Goal: Information Seeking & Learning: Ask a question

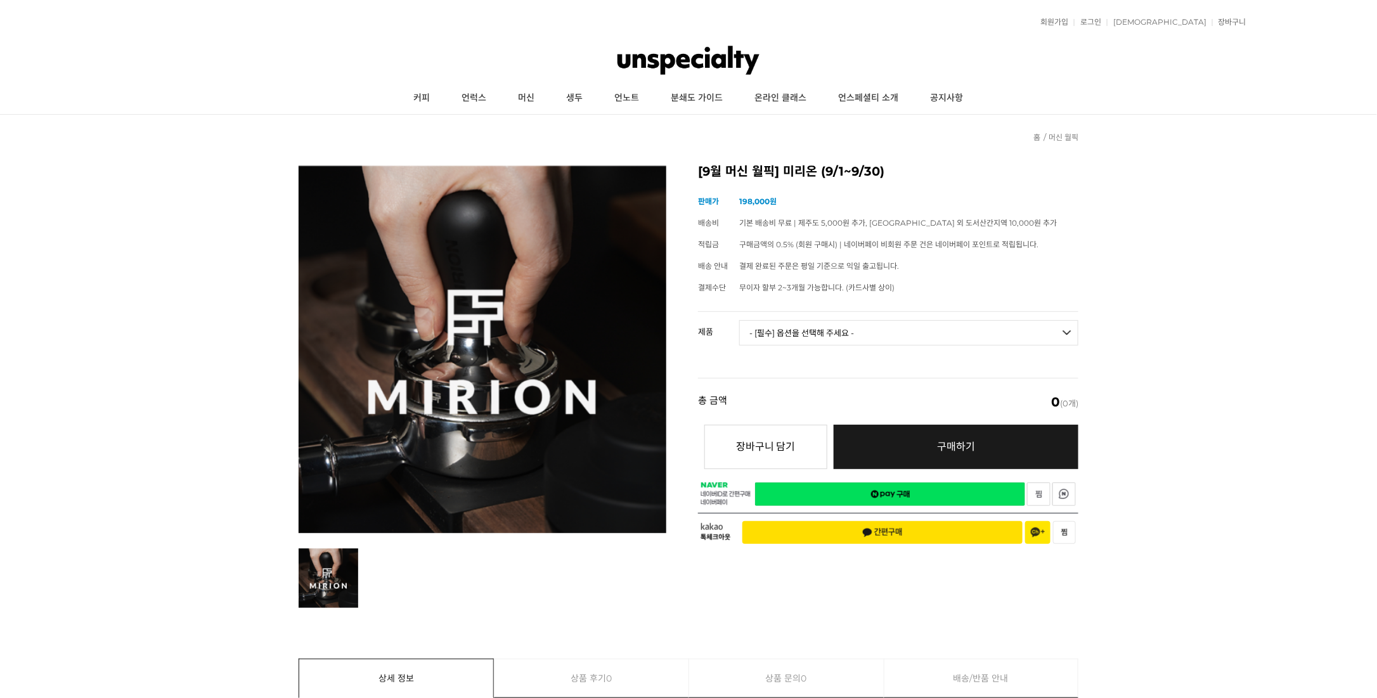
click at [792, 325] on select "- [필수] 옵션을 선택해 주세요 - ------------------- 미리온 탬퍼 세트 미리온 임팩트 미리온 탬퍼 세트 + 미리온 임팩트" at bounding box center [908, 332] width 339 height 25
click at [739, 320] on select "- [필수] 옵션을 선택해 주세요 - ------------------- 미리온 탬퍼 세트 미리온 임팩트 미리온 탬퍼 세트 + 미리온 임팩트" at bounding box center [908, 332] width 339 height 25
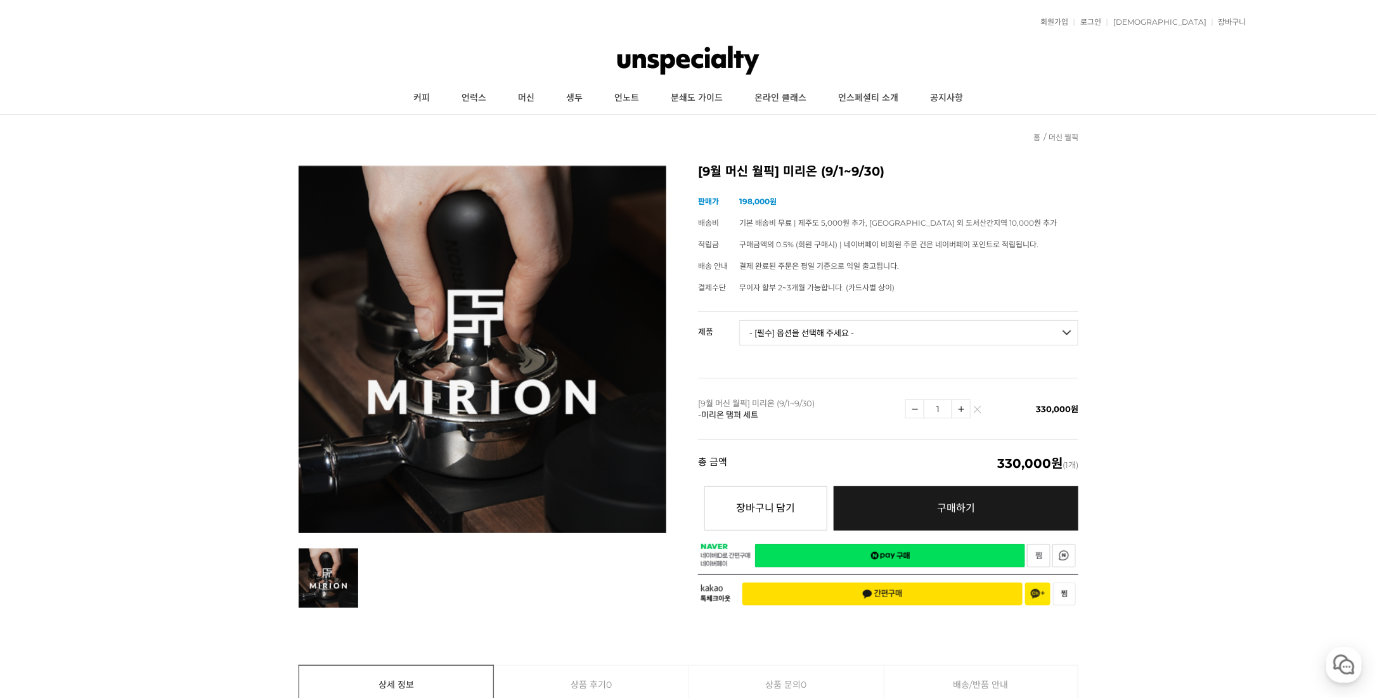
click at [817, 328] on select "- [필수] 옵션을 선택해 주세요 - ------------------- 미리온 탬퍼 세트 미리온 임팩트 미리온 탬퍼 세트 + 미리온 임팩트" at bounding box center [908, 332] width 339 height 25
click at [739, 320] on select "- [필수] 옵션을 선택해 주세요 - ------------------- 미리온 탬퍼 세트 미리온 임팩트 미리온 탬퍼 세트 + 미리온 임팩트" at bounding box center [908, 332] width 339 height 25
select select "*"
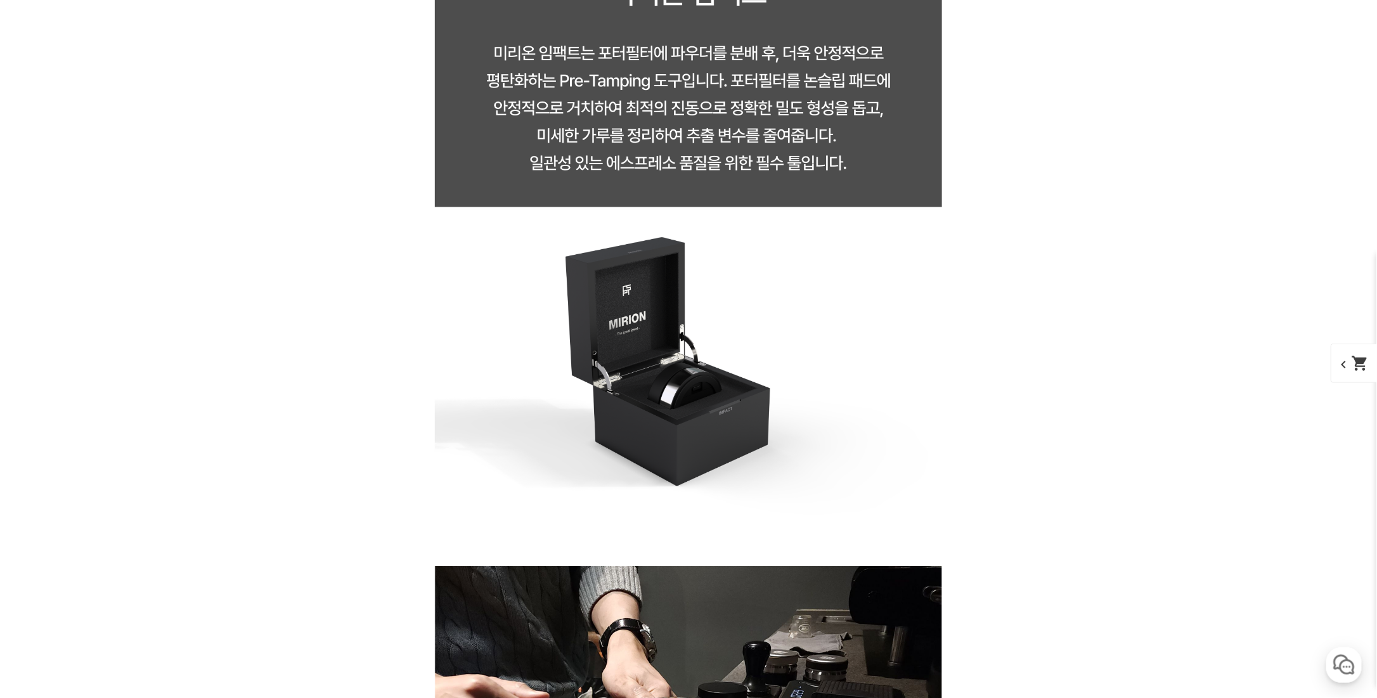
scroll to position [8179, 0]
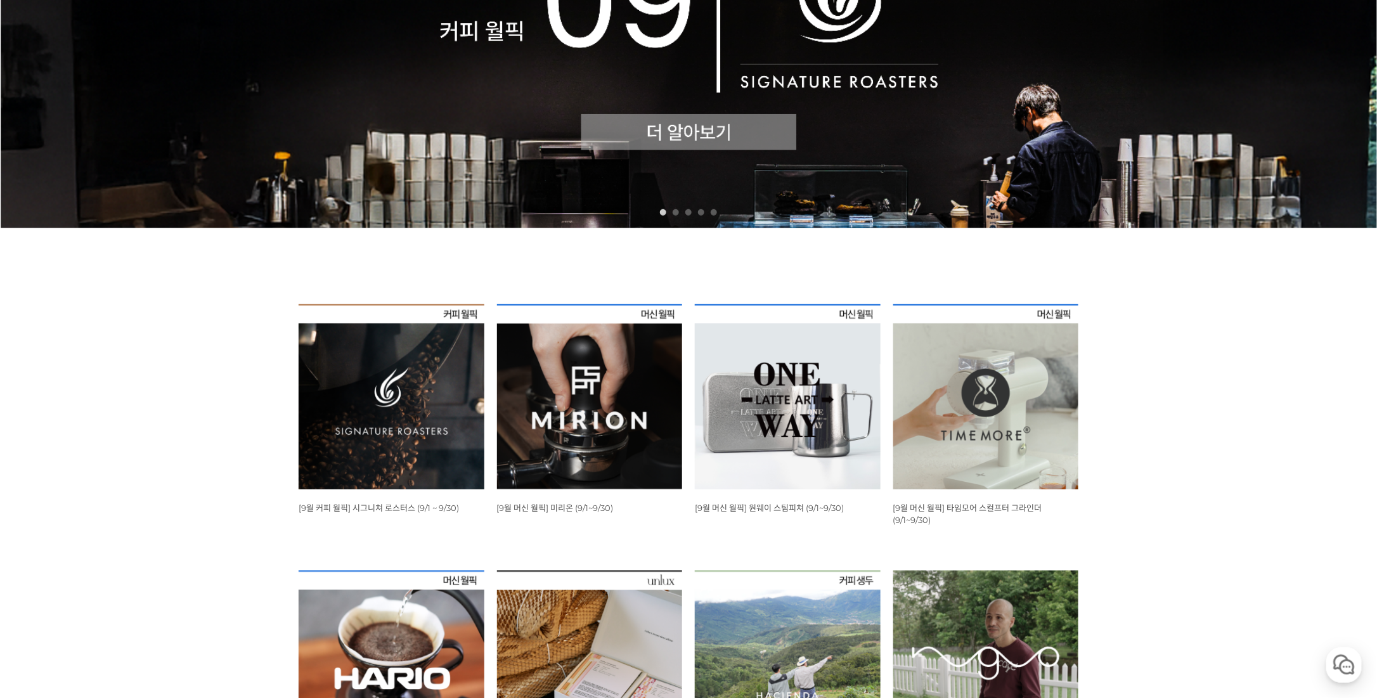
click at [361, 391] on img at bounding box center [392, 397] width 186 height 186
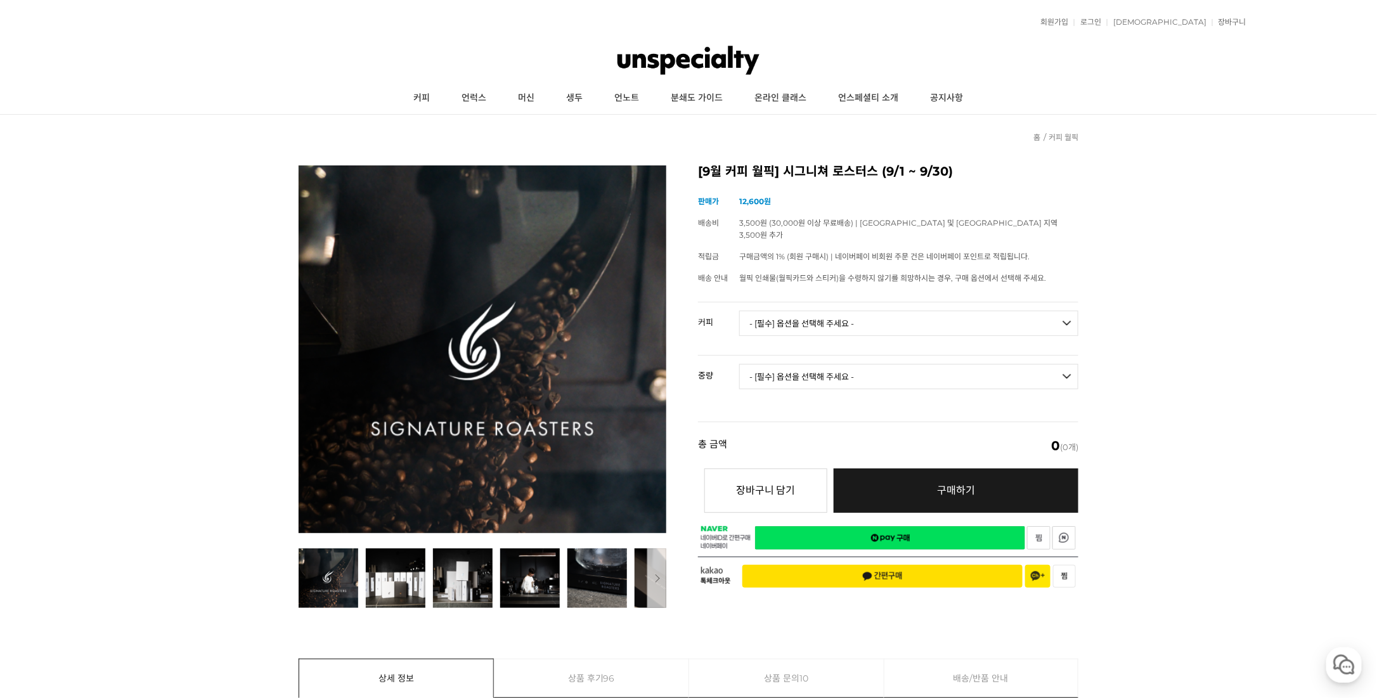
click at [844, 311] on select "- [필수] 옵션을 선택해 주세요 - ------------------- 언스페셜티 분쇄도 가이드 종이(주문 1건당 최대 1개 제공) 월픽 인…" at bounding box center [908, 323] width 339 height 25
drag, startPoint x: 1303, startPoint y: 443, endPoint x: 1275, endPoint y: 428, distance: 32.3
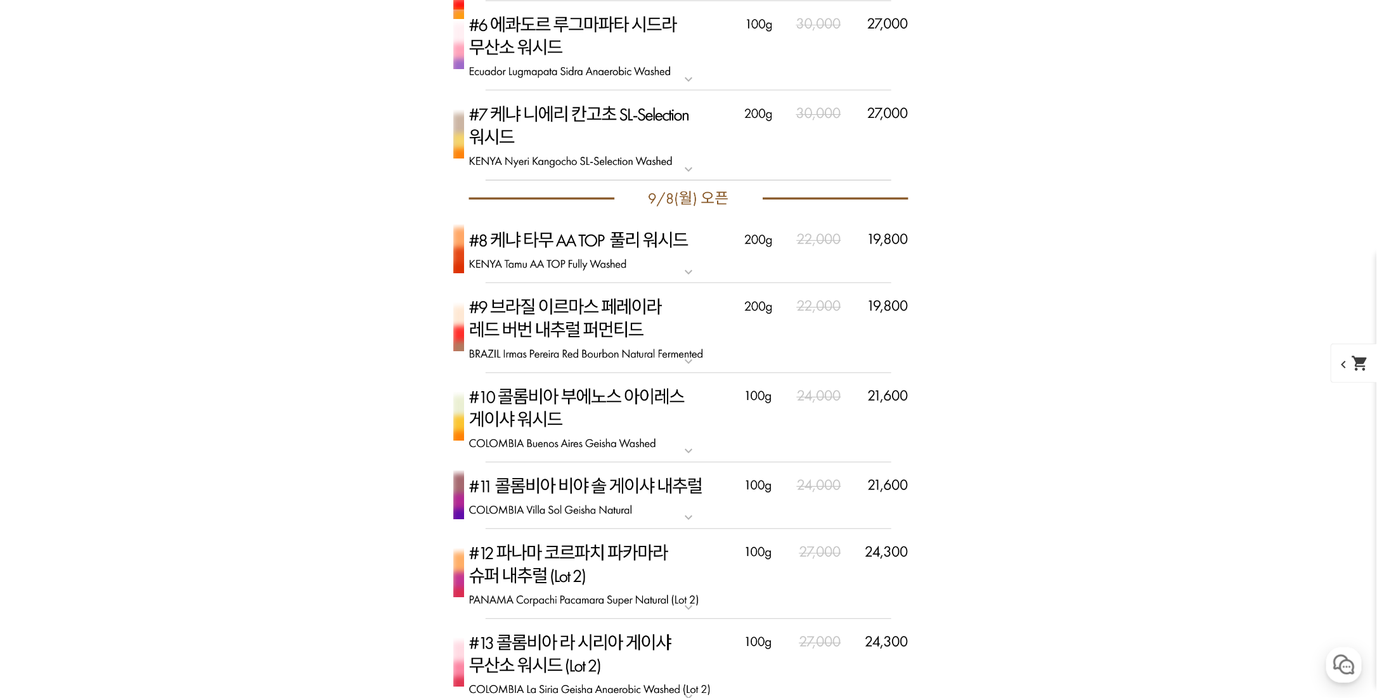
scroll to position [3275, 0]
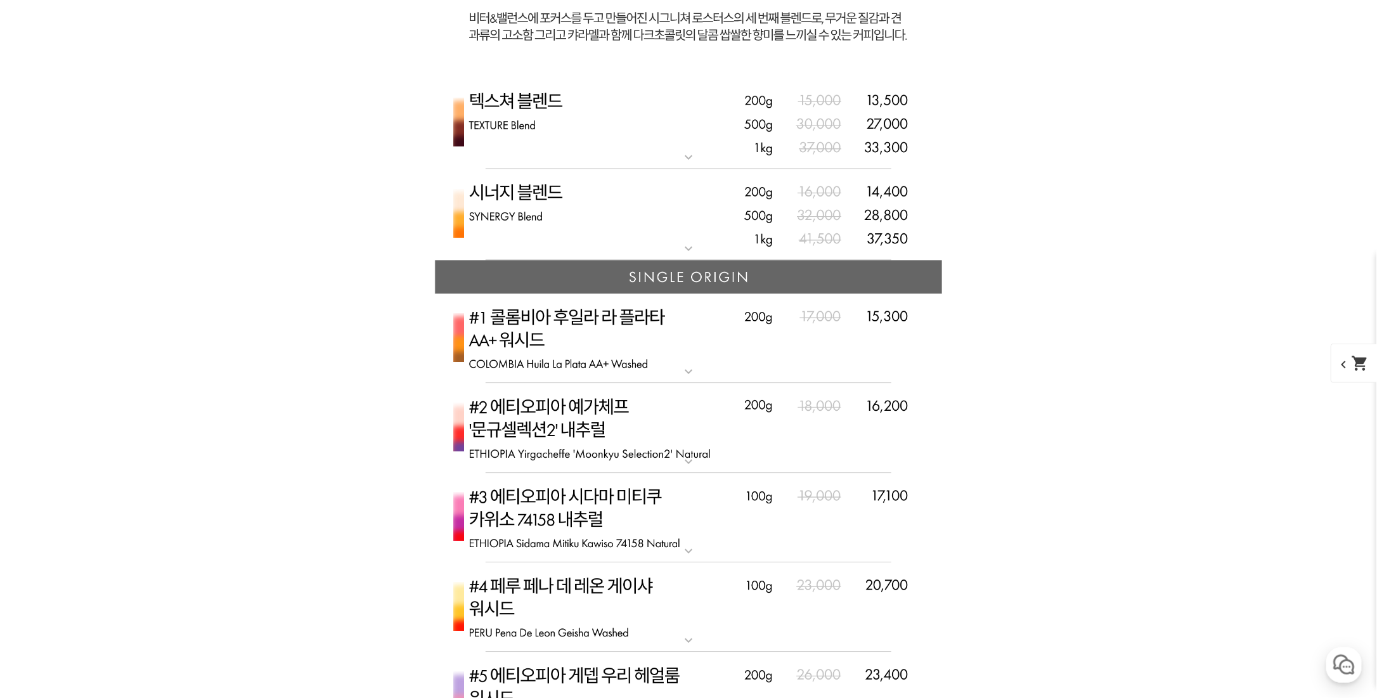
scroll to position [3909, 0]
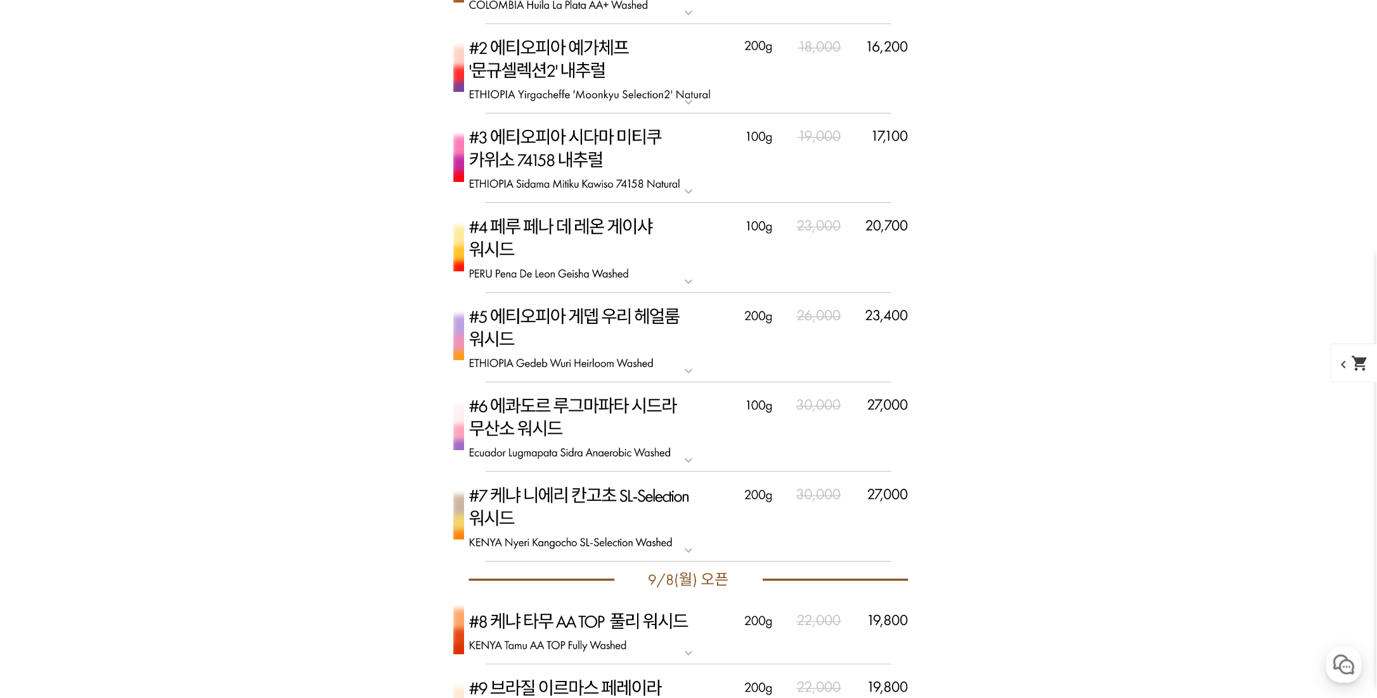
scroll to position [4543, 0]
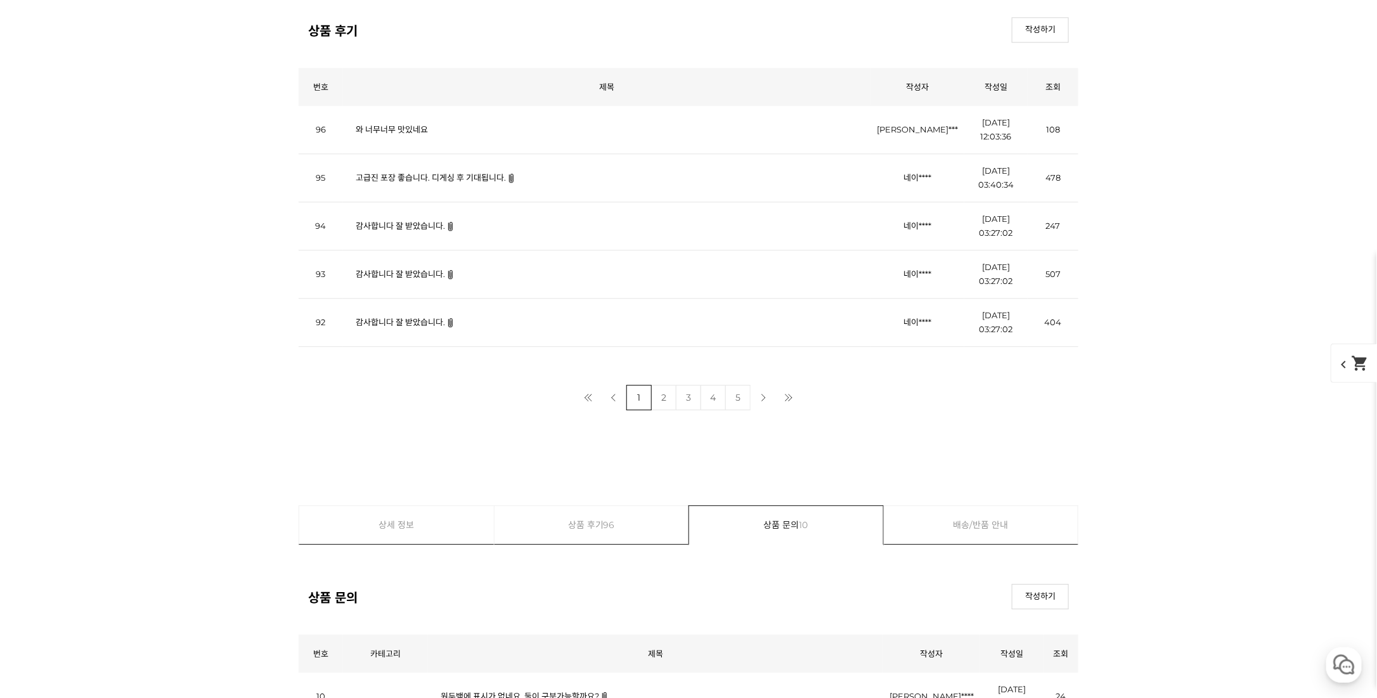
scroll to position [16067, 0]
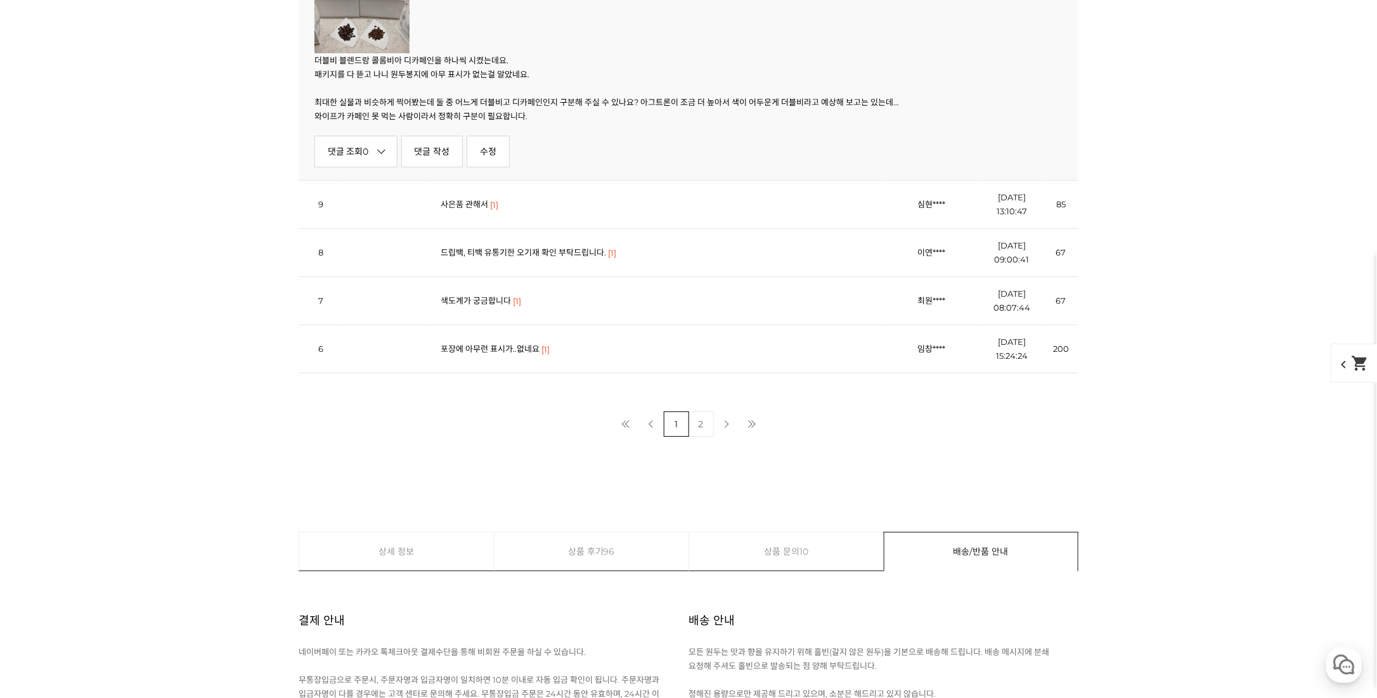
click at [382, 53] on img at bounding box center [361, 21] width 95 height 63
click at [384, 154] on icon at bounding box center [381, 150] width 8 height 8
click at [358, 53] on img at bounding box center [361, 21] width 95 height 63
click at [368, 53] on img at bounding box center [361, 21] width 95 height 63
click at [479, 229] on td "사은품 관해서 [1]" at bounding box center [655, 205] width 455 height 48
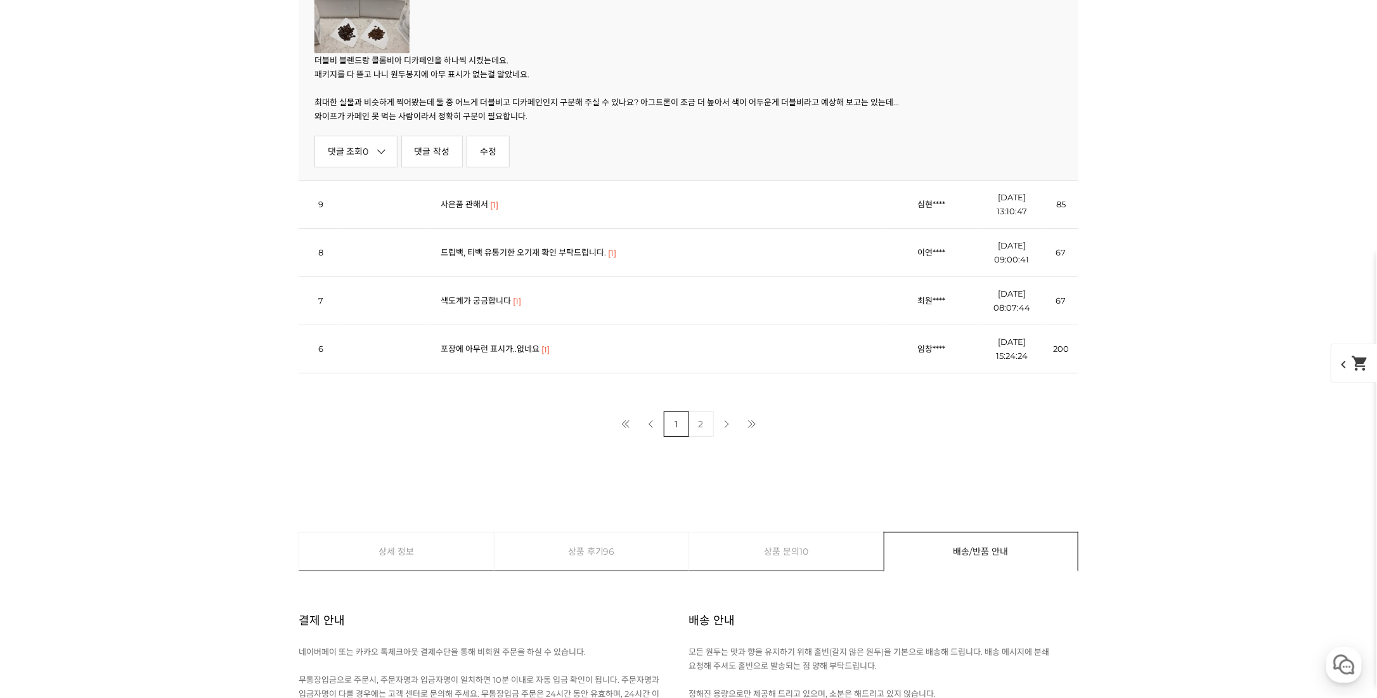
click at [479, 229] on td "사은품 관해서 [1]" at bounding box center [655, 205] width 455 height 48
click at [479, 209] on link "사은품 관해서" at bounding box center [465, 204] width 48 height 10
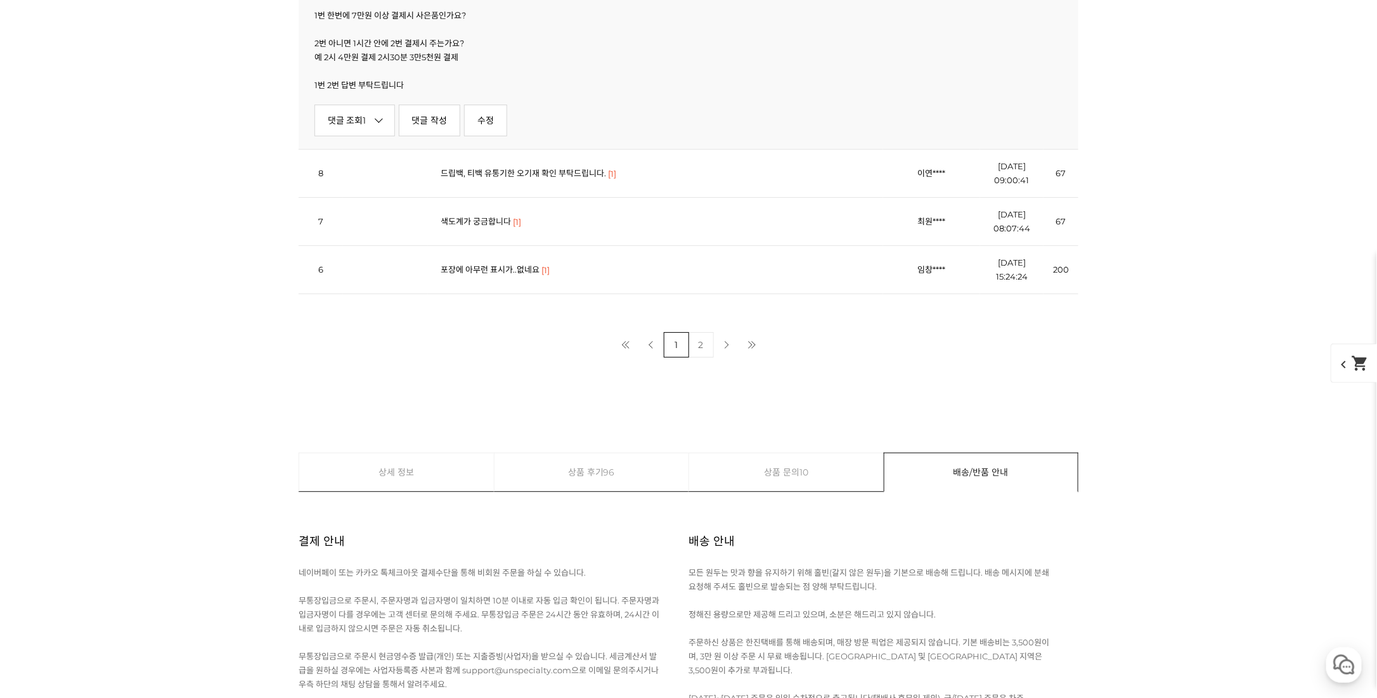
scroll to position [16866, 0]
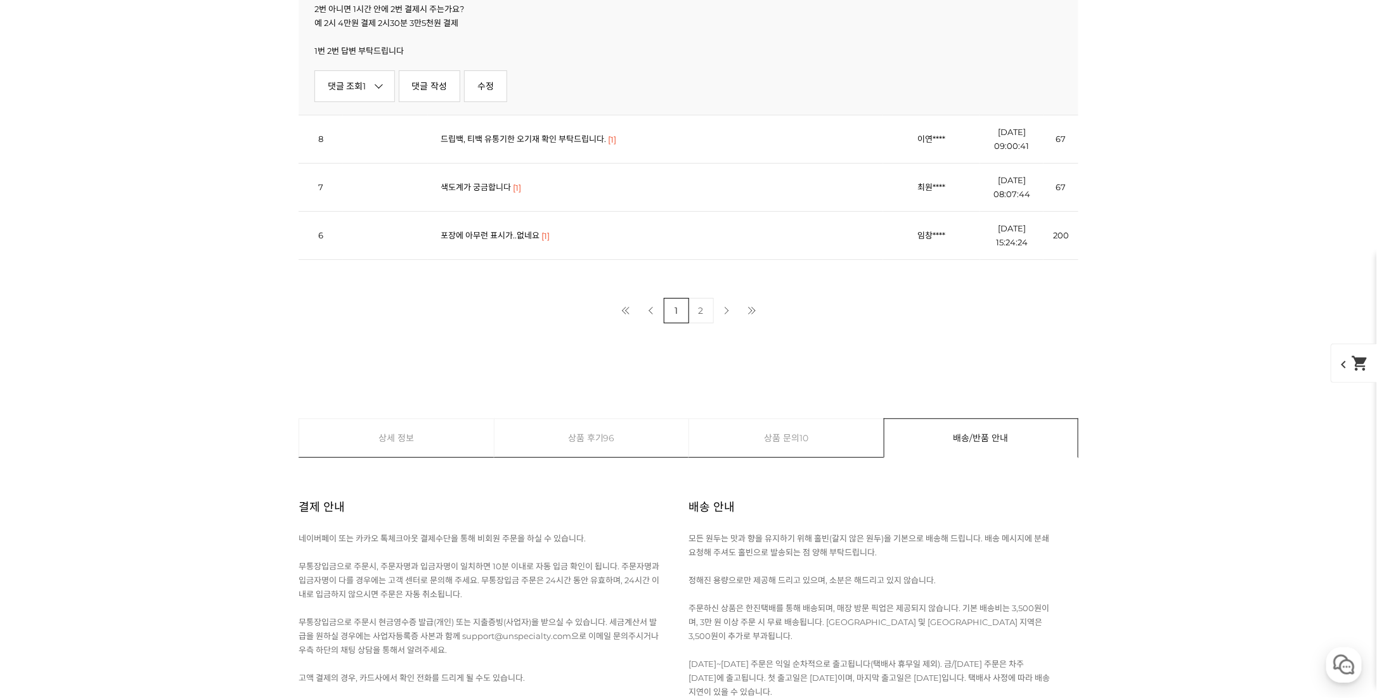
click at [564, 144] on link "드립백, 티백 유통기한 오기재 확인 부탁드립니다." at bounding box center [523, 139] width 165 height 10
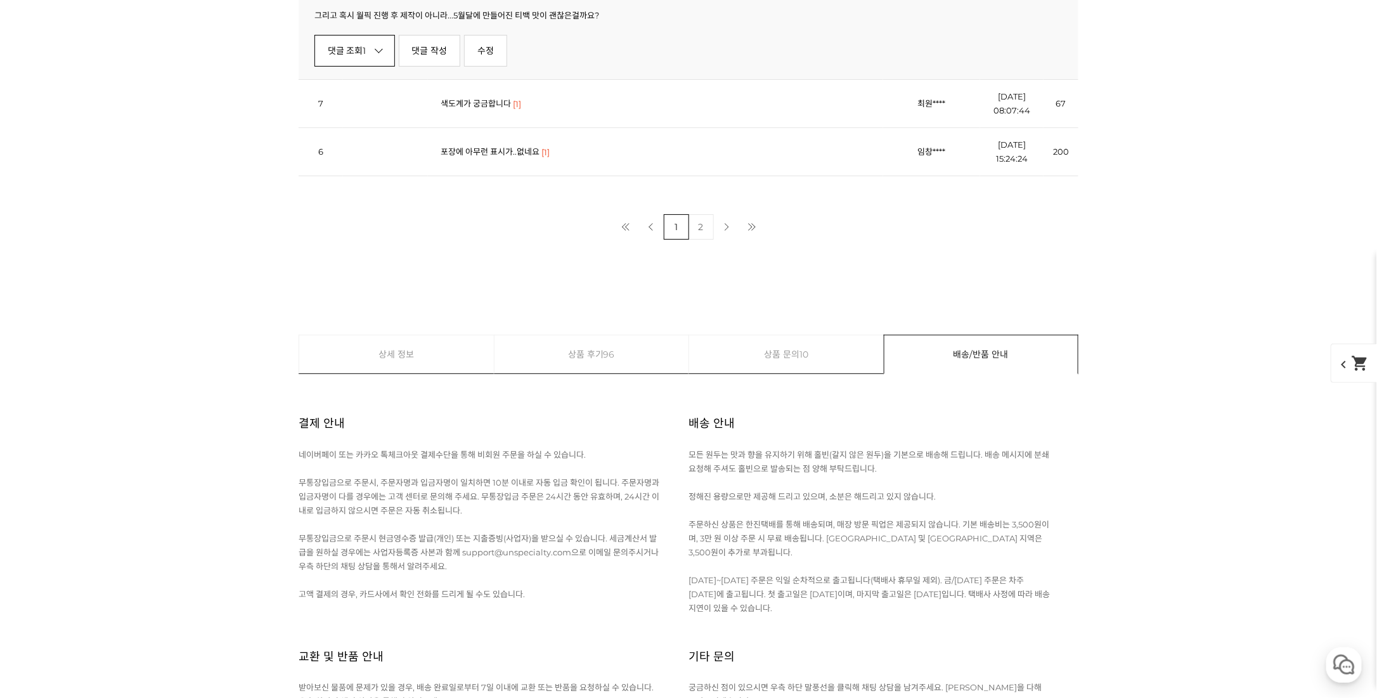
click at [380, 53] on icon at bounding box center [379, 49] width 8 height 8
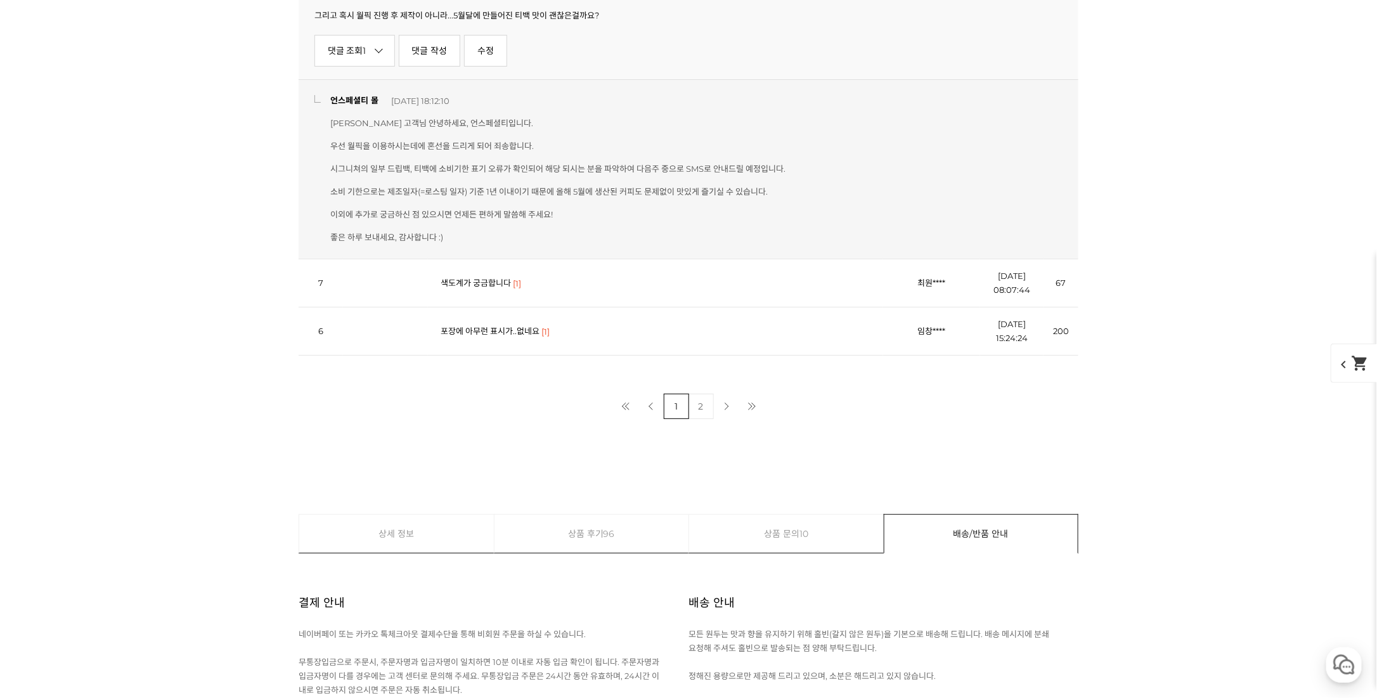
scroll to position [16972, 0]
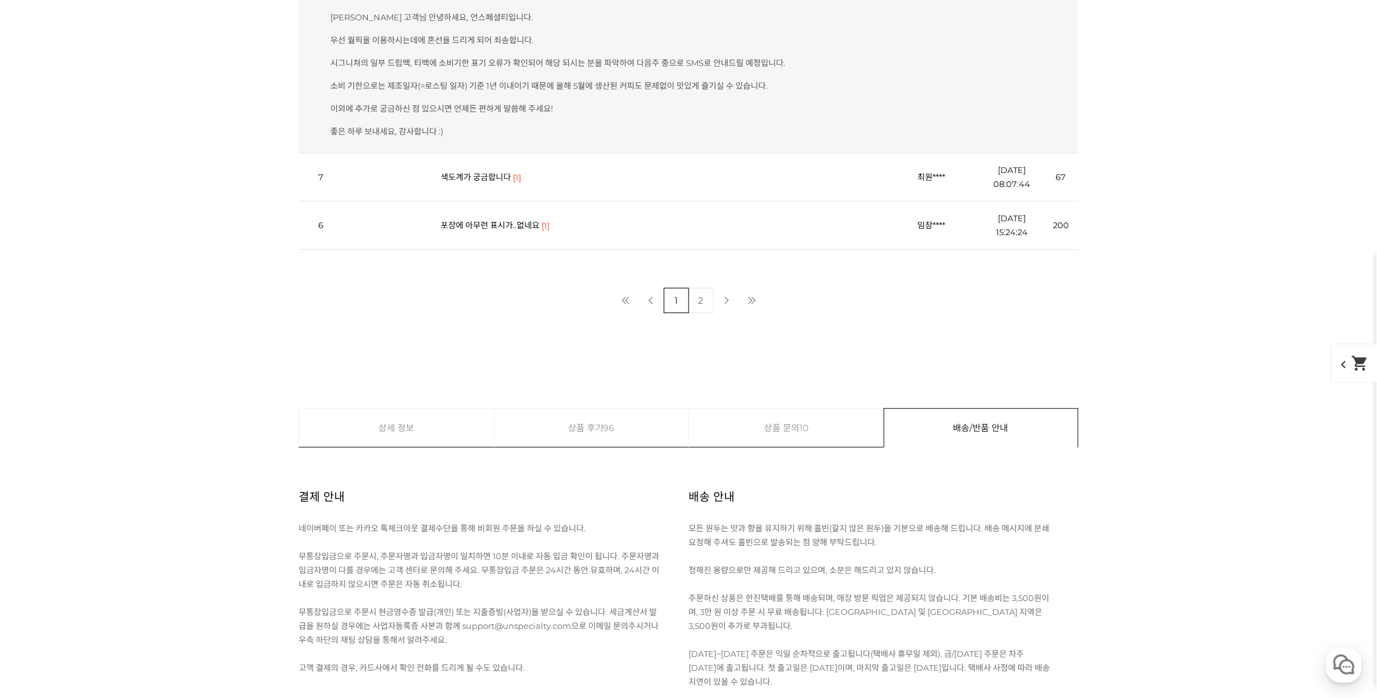
click at [481, 182] on link "색도계가 궁금합니다" at bounding box center [476, 177] width 70 height 10
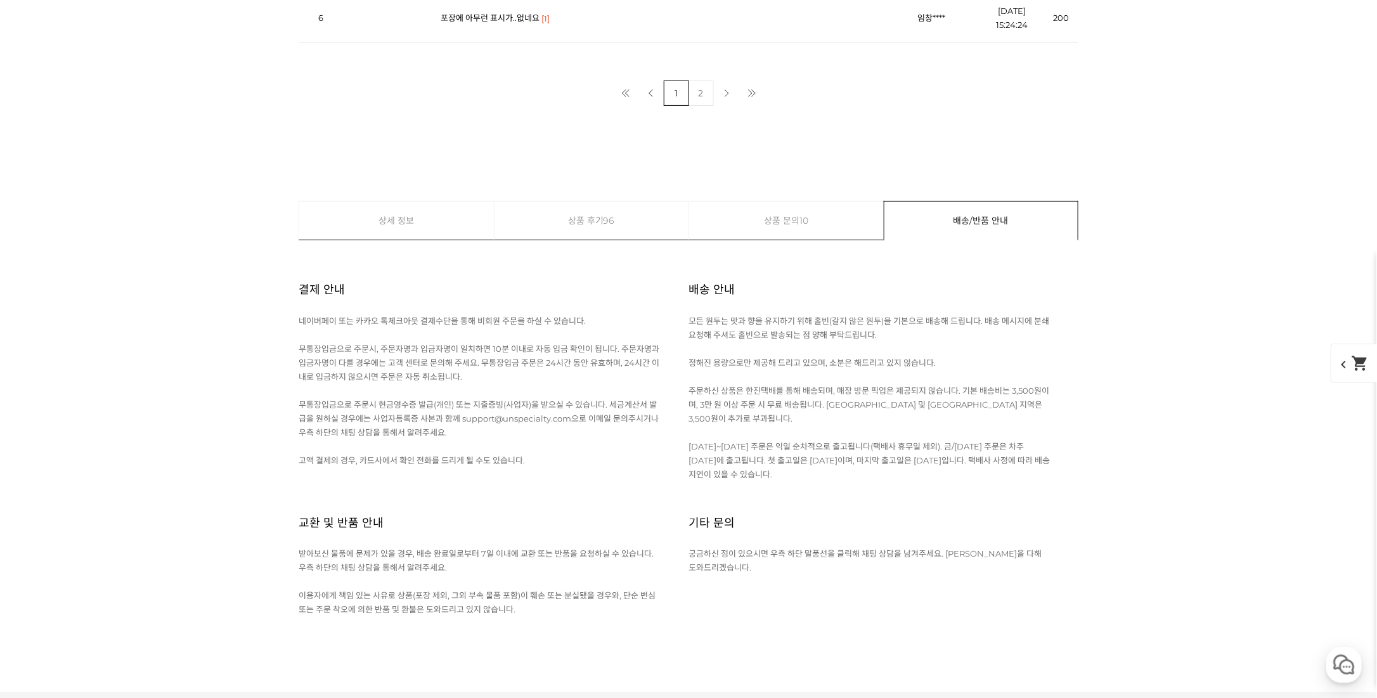
click at [510, 23] on link "포장에 아무런 표시가..없네요" at bounding box center [490, 18] width 99 height 10
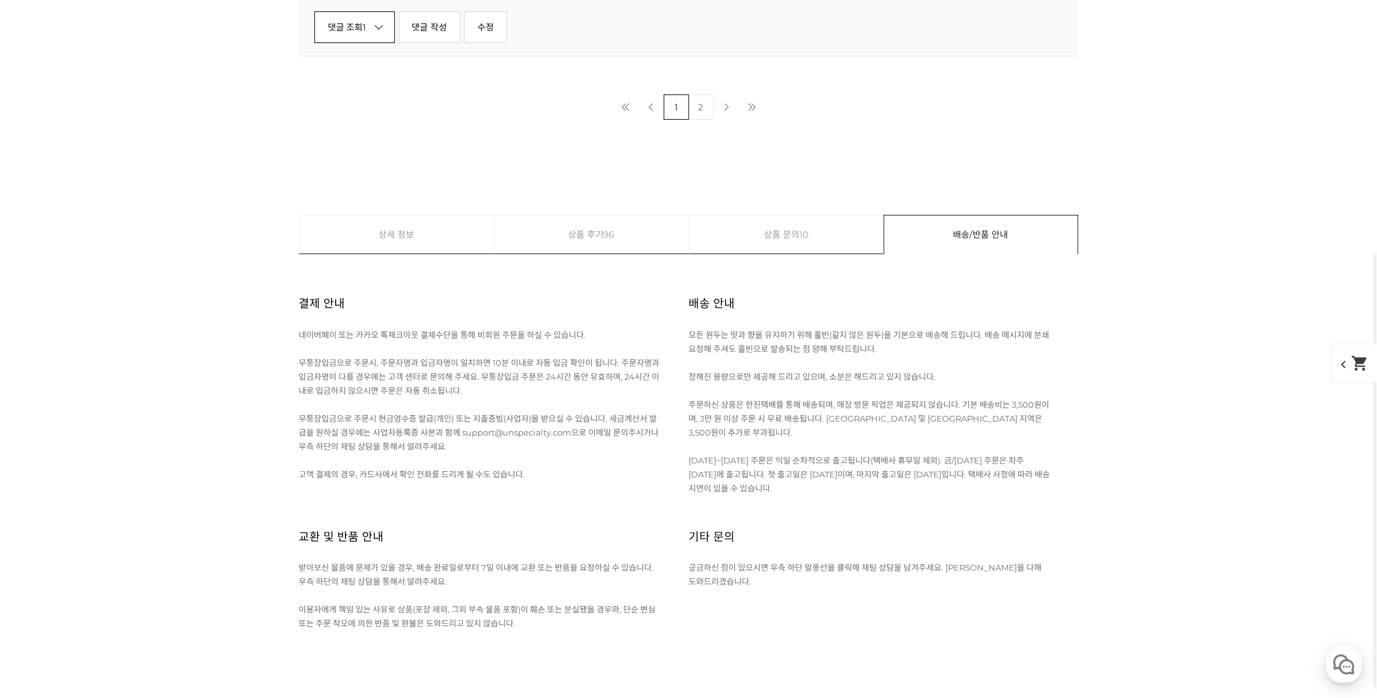
click at [391, 43] on link "댓글 조회 1" at bounding box center [354, 27] width 81 height 32
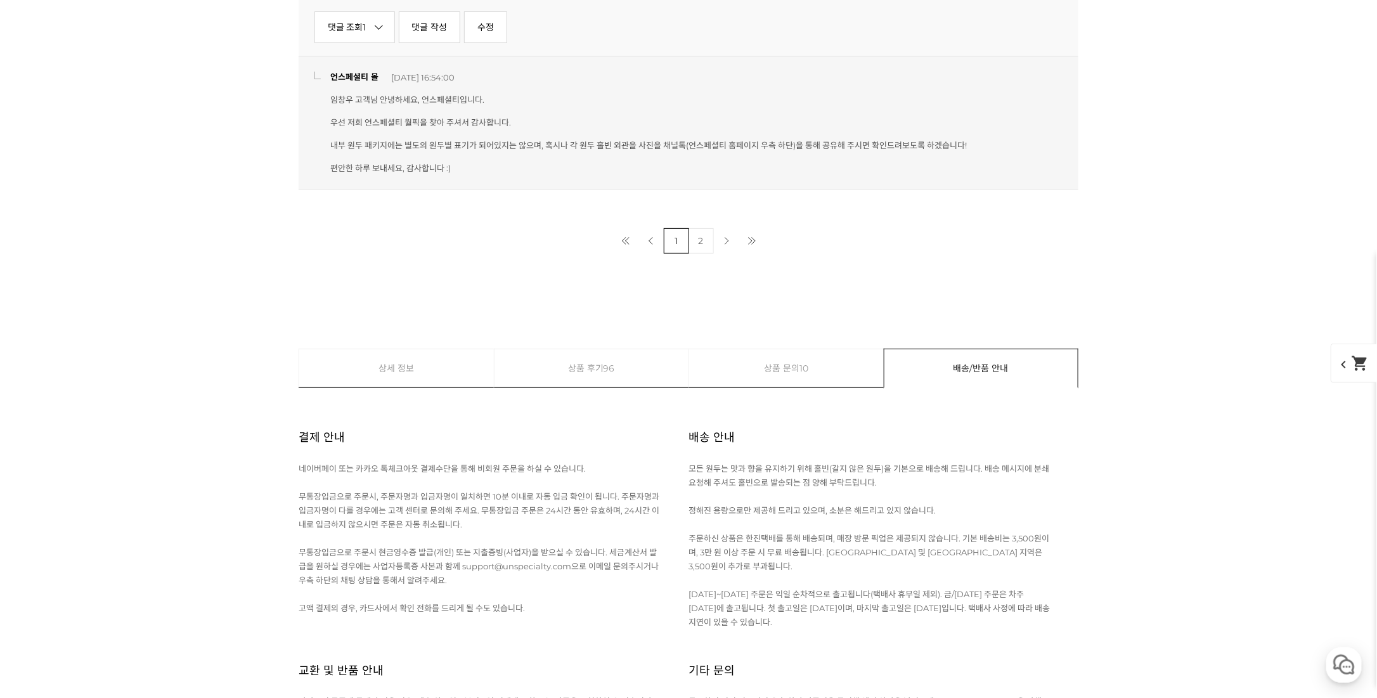
click at [706, 254] on link "2" at bounding box center [700, 240] width 25 height 25
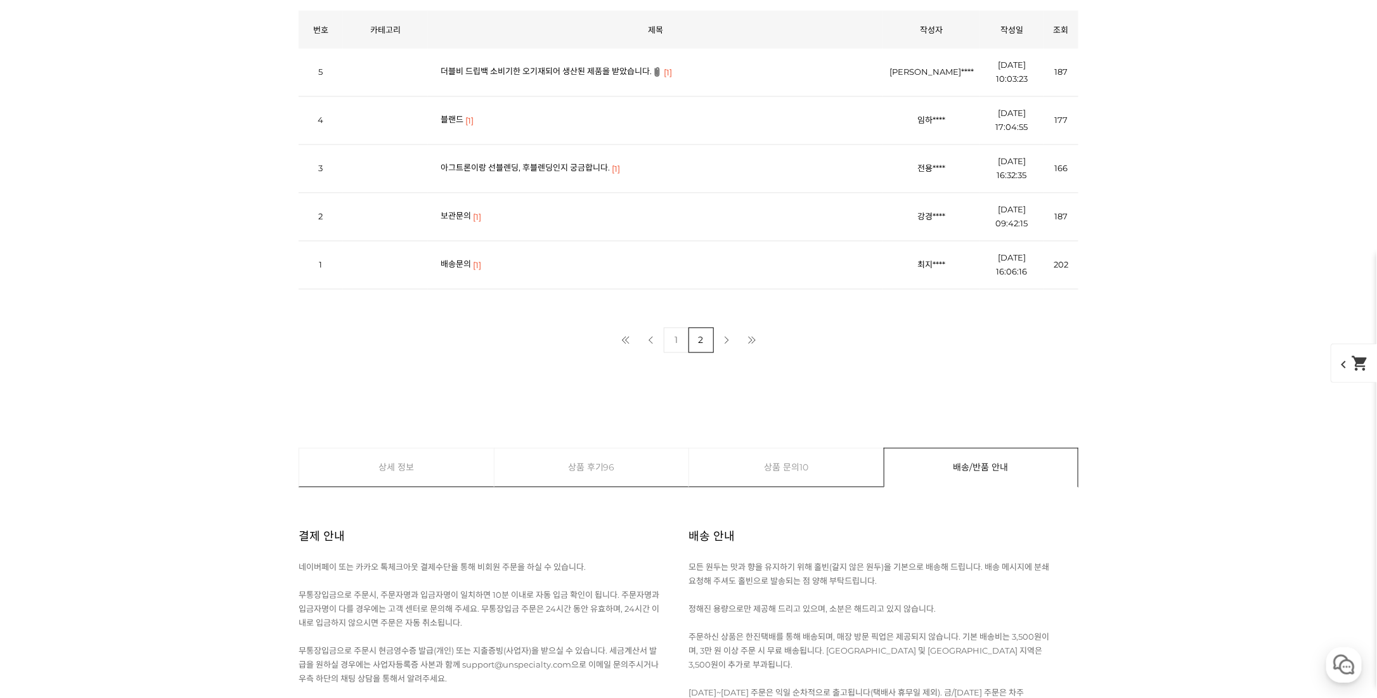
click at [675, 328] on link "1" at bounding box center [676, 340] width 25 height 25
click at [709, 330] on link "2" at bounding box center [700, 340] width 25 height 25
click at [515, 67] on link "더블비 드립백 소비기한 오기재되어 생산된 제품을 받았습니다." at bounding box center [546, 72] width 211 height 10
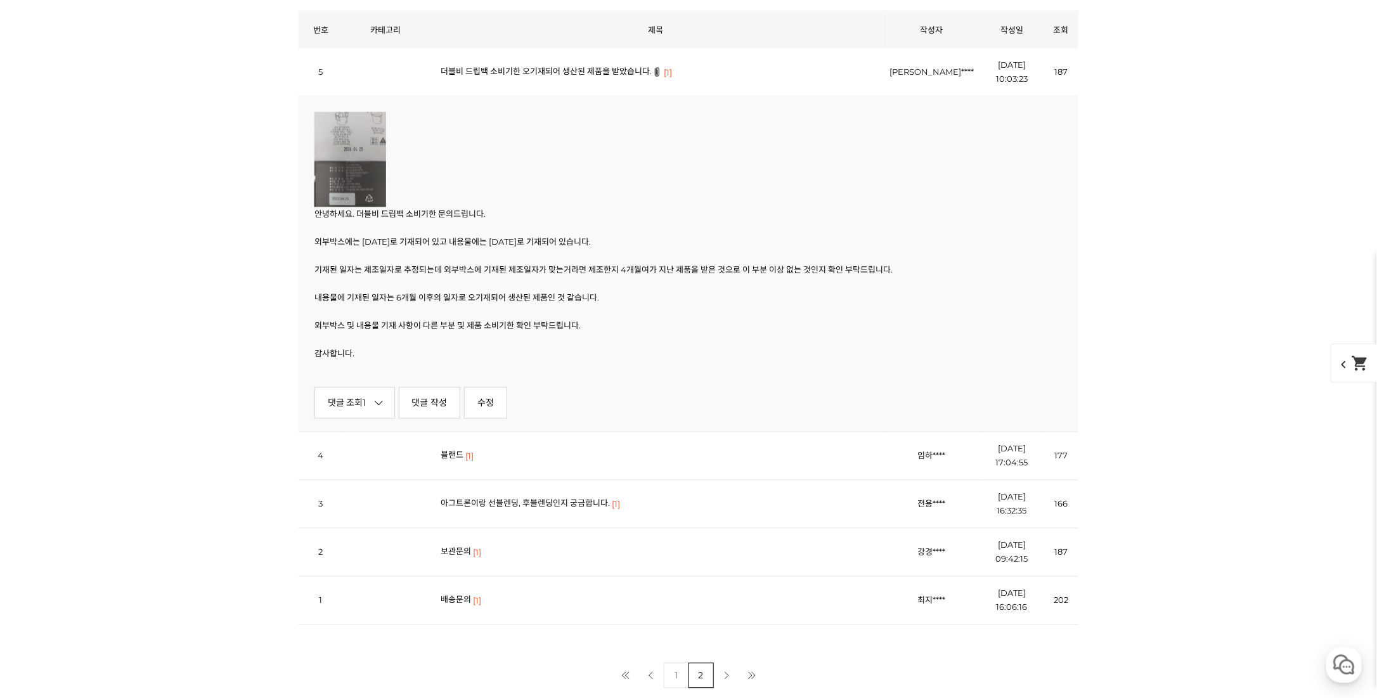
click at [463, 450] on link "블랜드" at bounding box center [452, 455] width 23 height 10
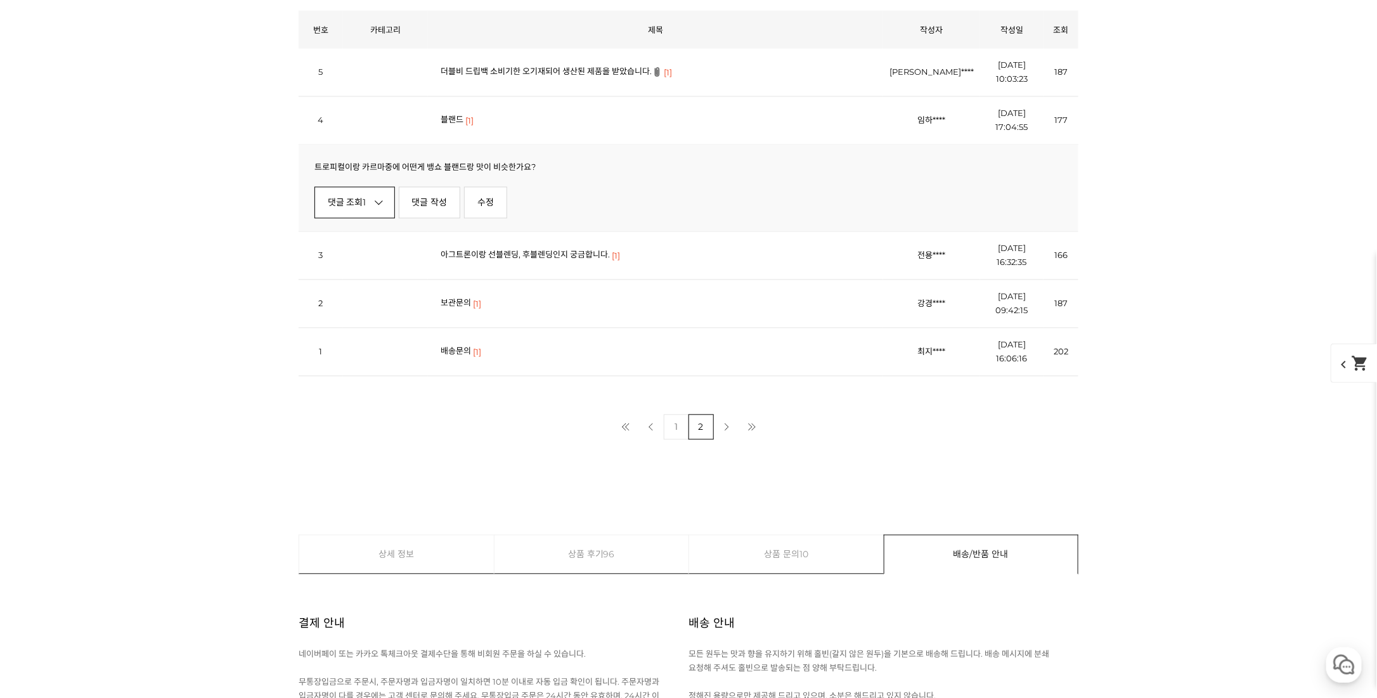
click at [365, 187] on link "댓글 조회 1" at bounding box center [354, 203] width 81 height 32
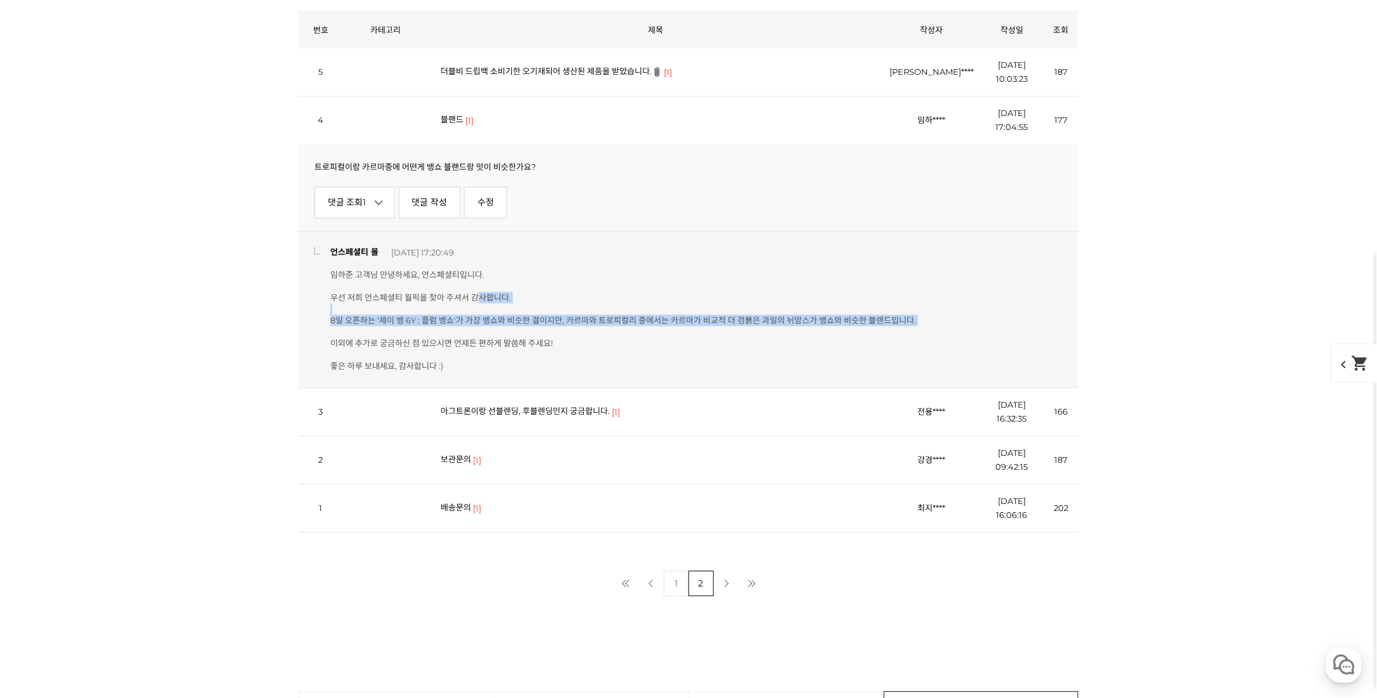
drag, startPoint x: 477, startPoint y: 286, endPoint x: 494, endPoint y: 324, distance: 42.0
click at [494, 324] on p "임하준 고객님 안녕하세요, 언스페셜티입니다. 우선 저희 언스페셜티 월픽을 찾아 주셔서 감사합니다. 8일 오픈하는 '제이 뱅 6Y : 플럼 뱅쇼…" at bounding box center [623, 320] width 586 height 103
drag, startPoint x: 494, startPoint y: 324, endPoint x: 500, endPoint y: 342, distance: 19.1
click at [500, 342] on p "임하준 고객님 안녕하세요, 언스페셜티입니다. 우선 저희 언스페셜티 월픽을 찾아 주셔서 감사합니다. 8일 오픈하는 '제이 뱅 6Y : 플럼 뱅쇼…" at bounding box center [623, 320] width 586 height 103
click at [514, 406] on link "아그트론이랑 선블렌딩, 후블렌딩인지 궁금합니다." at bounding box center [525, 411] width 169 height 10
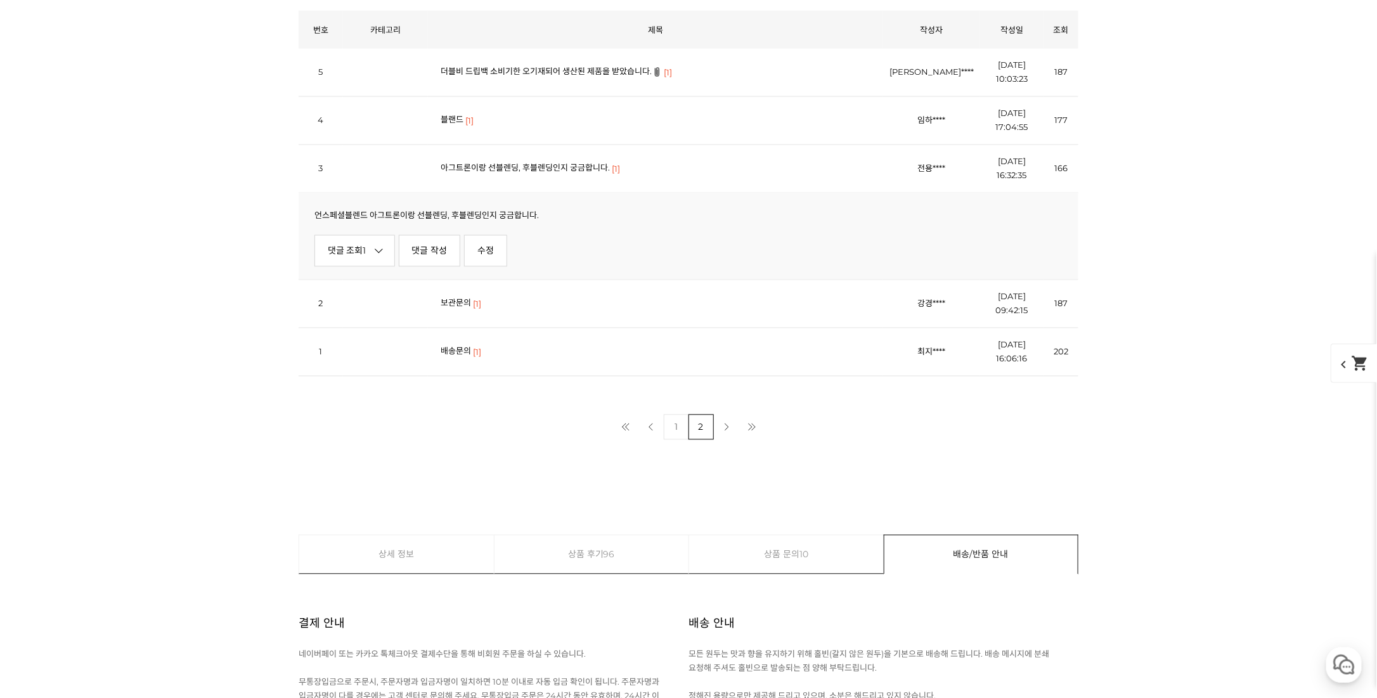
click at [458, 298] on link "보관문의" at bounding box center [456, 303] width 30 height 10
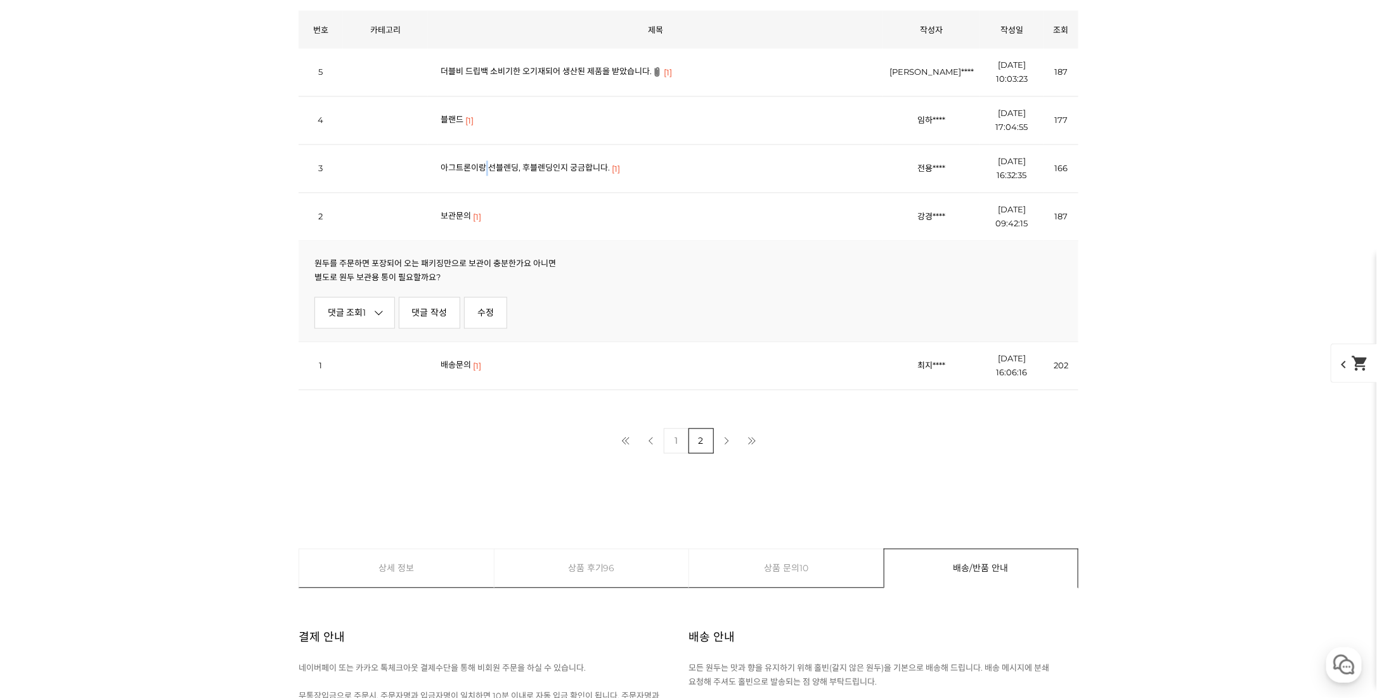
click at [488, 151] on td "아그트론이랑 선블렌딩, 후블렌딩인지 궁금합니다. [1]" at bounding box center [655, 169] width 455 height 48
click at [486, 163] on link "아그트론이랑 선블렌딩, 후블렌딩인지 궁금합니다." at bounding box center [525, 168] width 169 height 10
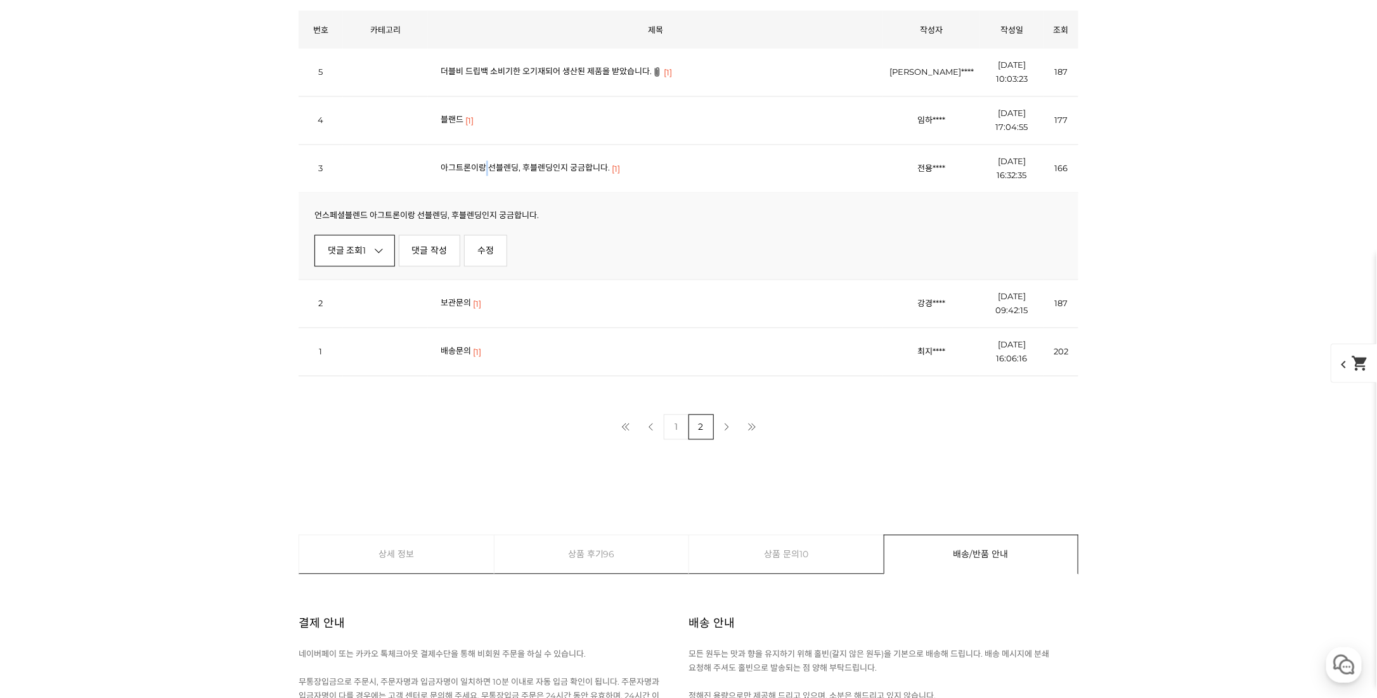
click at [366, 245] on em "1" at bounding box center [364, 250] width 3 height 11
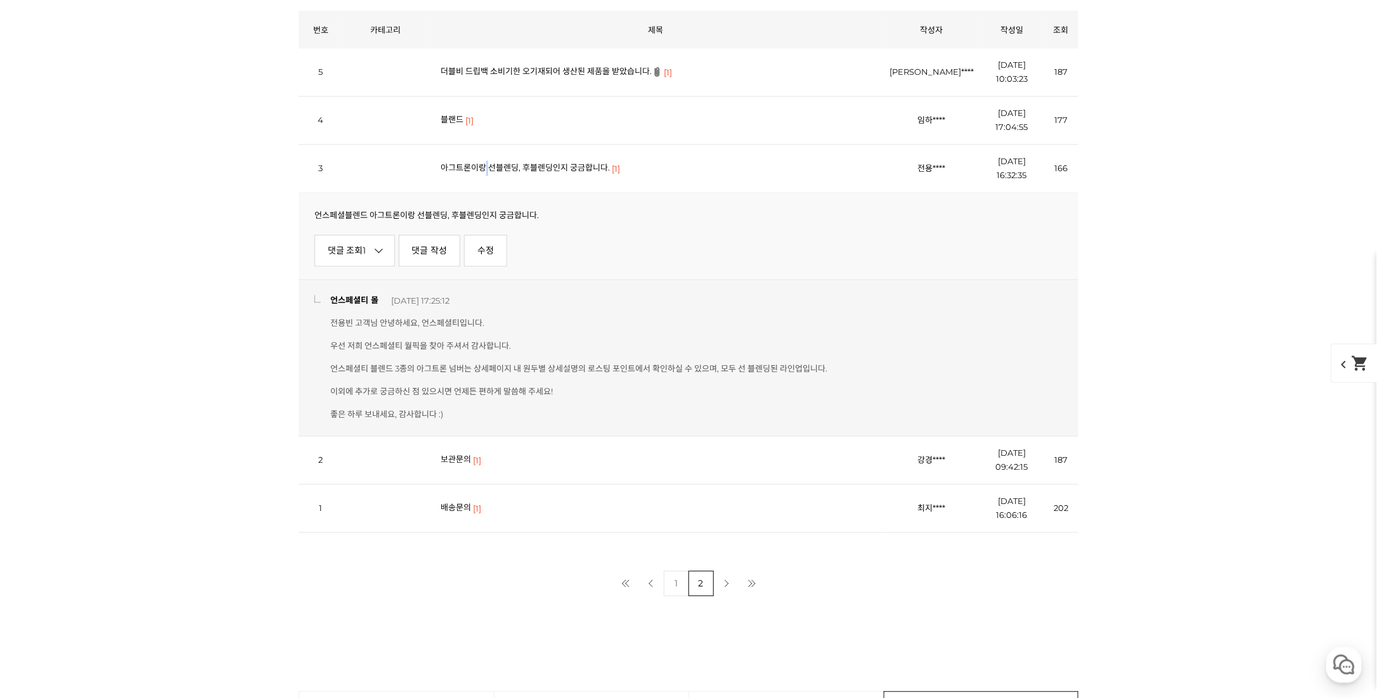
click at [457, 455] on link "보관문의" at bounding box center [456, 460] width 30 height 10
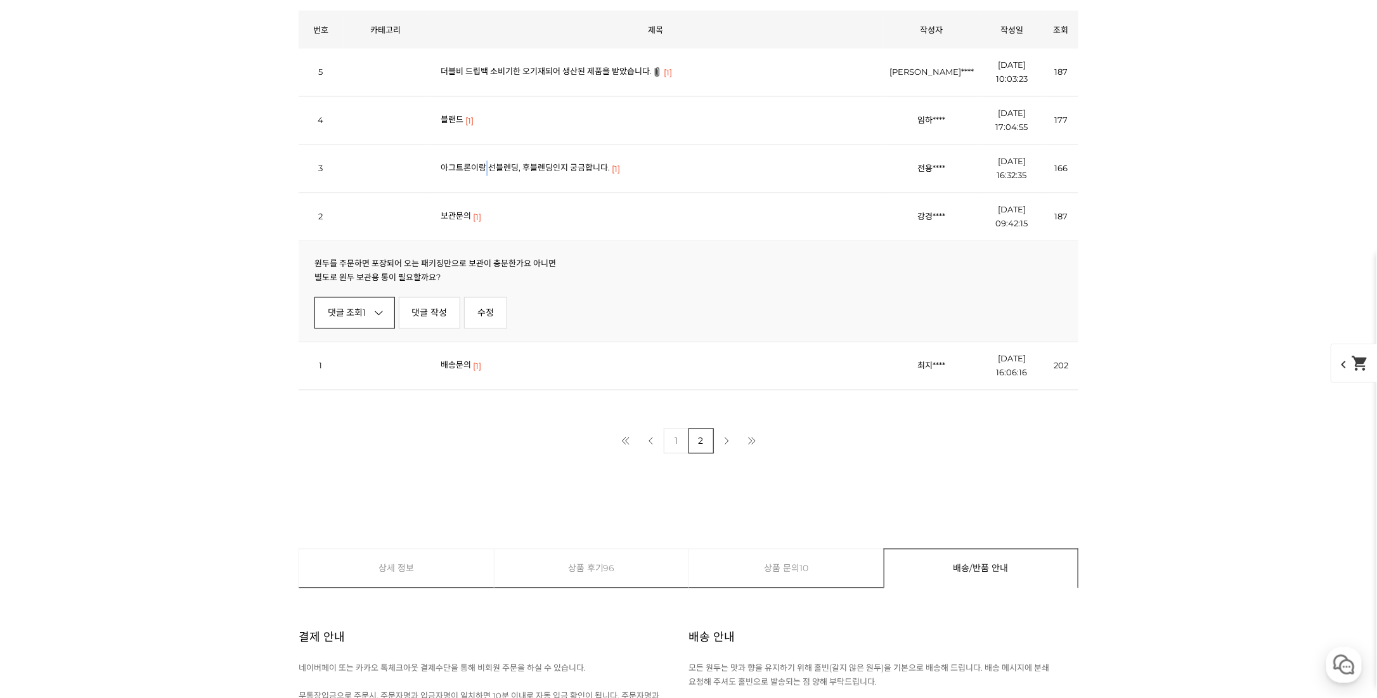
click at [356, 297] on link "댓글 조회 1" at bounding box center [354, 313] width 81 height 32
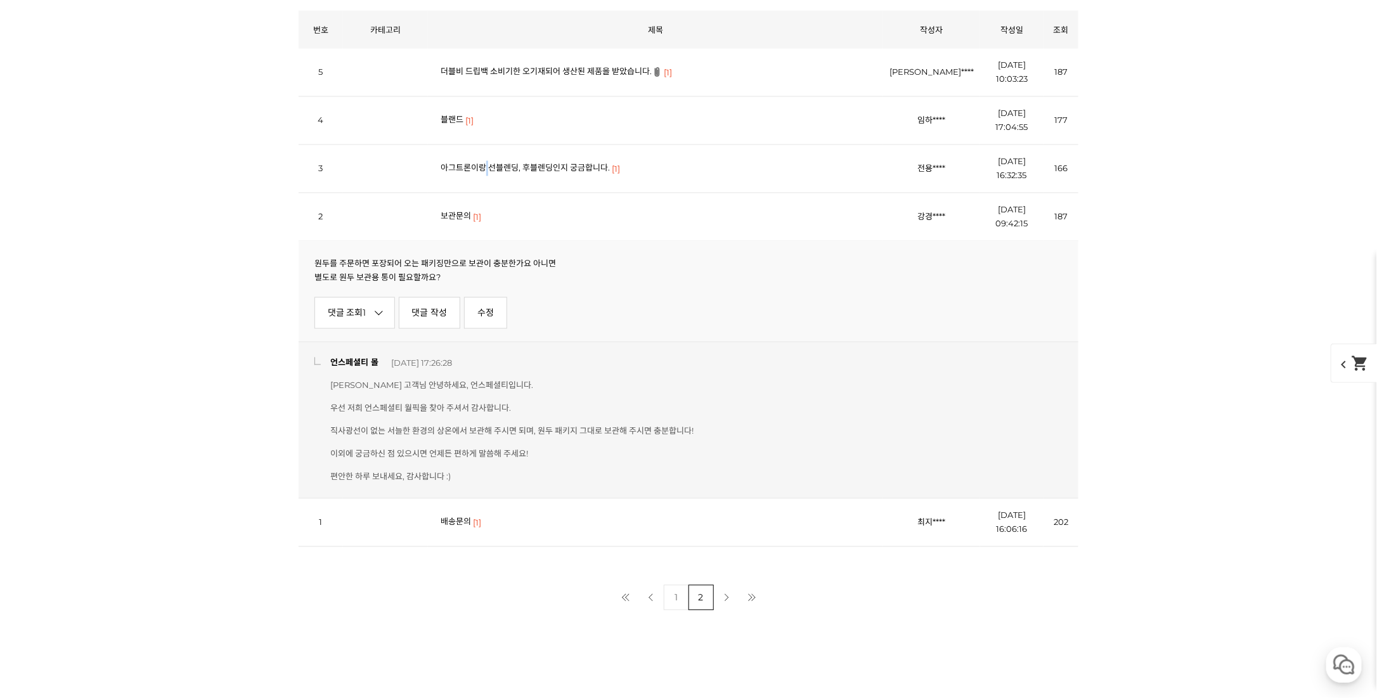
click at [467, 517] on link "배송문의" at bounding box center [456, 522] width 30 height 10
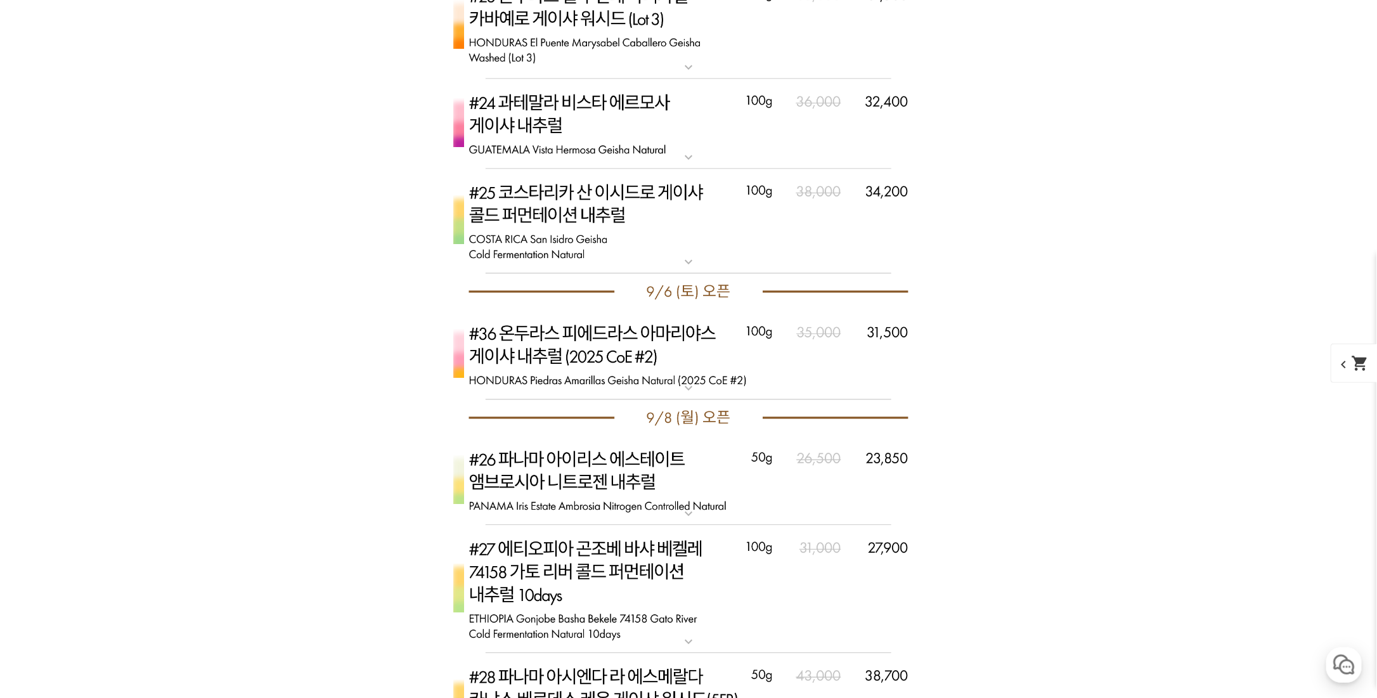
scroll to position [3537, 0]
